Goal: Information Seeking & Learning: Learn about a topic

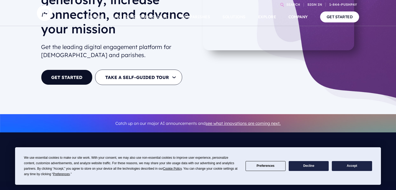
scroll to position [83, 0]
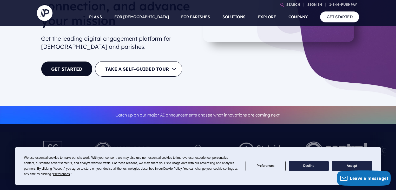
click at [347, 163] on button "Accept" at bounding box center [352, 166] width 40 height 10
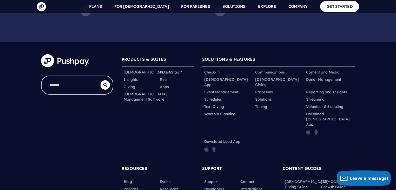
scroll to position [2628, 0]
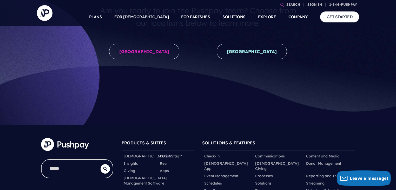
scroll to position [104, 0]
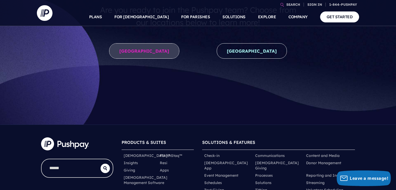
click at [154, 54] on link "[GEOGRAPHIC_DATA]" at bounding box center [144, 50] width 70 height 15
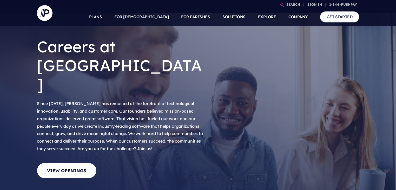
scroll to position [83, 0]
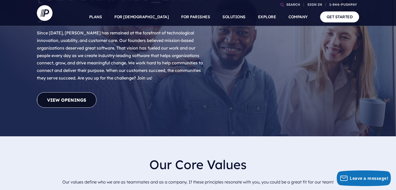
click at [59, 92] on link "View Openings" at bounding box center [67, 99] width 60 height 15
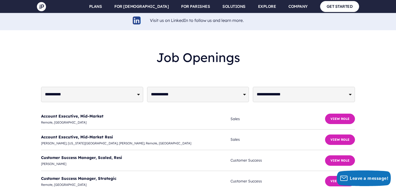
scroll to position [1250, 0]
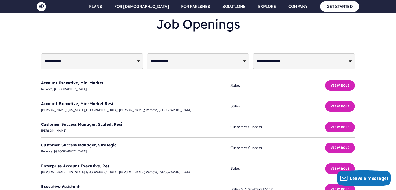
scroll to position [1292, 0]
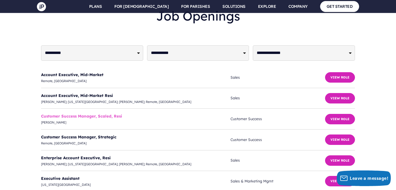
click at [100, 113] on link "Customer Success Manager, Scaled, Resi" at bounding box center [81, 115] width 81 height 5
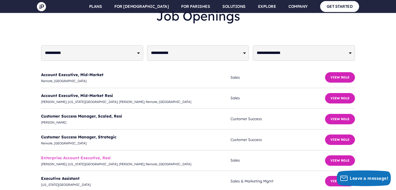
click at [86, 155] on link "Enterprise Account Executive, Resi" at bounding box center [76, 157] width 70 height 5
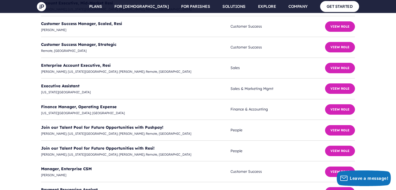
scroll to position [1396, 0]
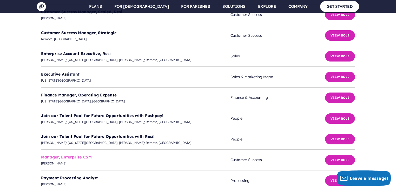
click at [45, 154] on link "Manager, Enterprise CSM" at bounding box center [66, 156] width 51 height 5
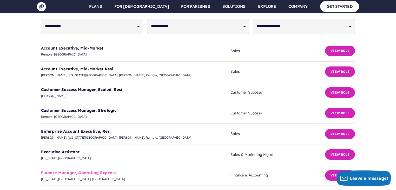
scroll to position [1313, 0]
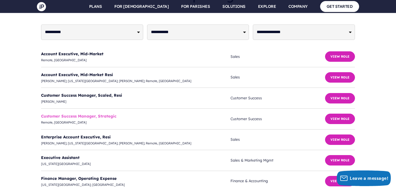
click at [105, 113] on link "Customer Success Manager, Strategic" at bounding box center [78, 115] width 75 height 5
click at [76, 113] on link "Customer Success Manager, Strategic" at bounding box center [78, 115] width 75 height 5
